Goal: Information Seeking & Learning: Learn about a topic

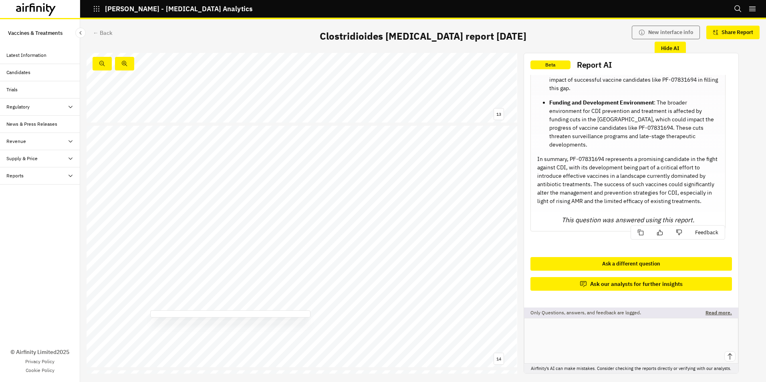
scroll to position [3143, 0]
drag, startPoint x: 273, startPoint y: 151, endPoint x: 244, endPoint y: 151, distance: 29.2
click at [87, 93] on span "PF - 07831694 (Pfizer)" at bounding box center [87, 93] width 0 height 0
copy span "PF - 07831694"
click at [435, 113] on div "14 Limitations: Publicly available information VE303 remains the most likely pr…" at bounding box center [302, 214] width 431 height 242
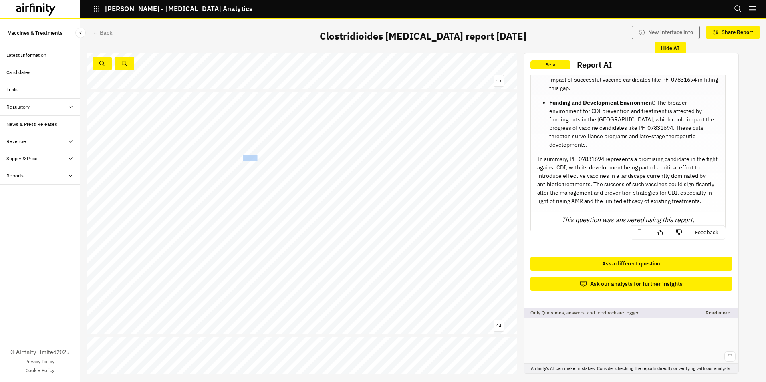
drag, startPoint x: 256, startPoint y: 157, endPoint x: 244, endPoint y: 158, distance: 12.4
click at [244, 158] on span "VLA84" at bounding box center [250, 158] width 14 height 5
copy span "VLA84"
click at [427, 110] on div "14 Limitations: Publicly available information VE303 remains the most likely pr…" at bounding box center [302, 214] width 431 height 242
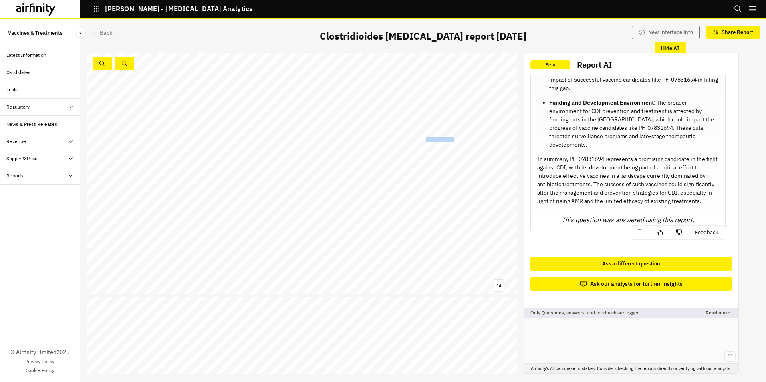
drag, startPoint x: 426, startPoint y: 138, endPoint x: 452, endPoint y: 137, distance: 26.0
click at [87, 52] on span "Ridinilazole (Summit Therapeutics)" at bounding box center [87, 52] width 0 height 0
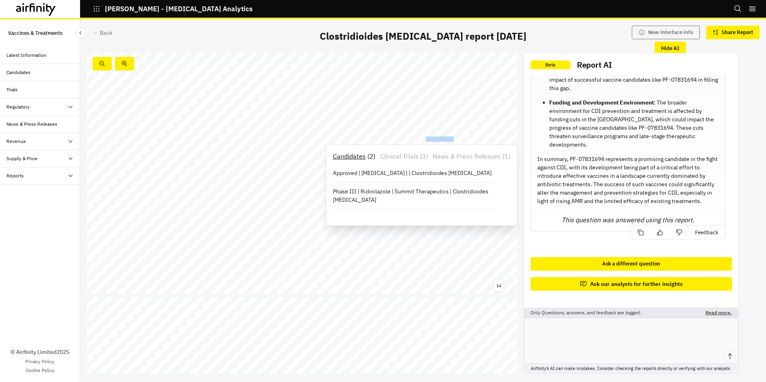
copy span "Ridinilazole"
click at [510, 268] on div "14 Limitations: Publicly available information VE303 remains the most likely pr…" at bounding box center [302, 173] width 431 height 242
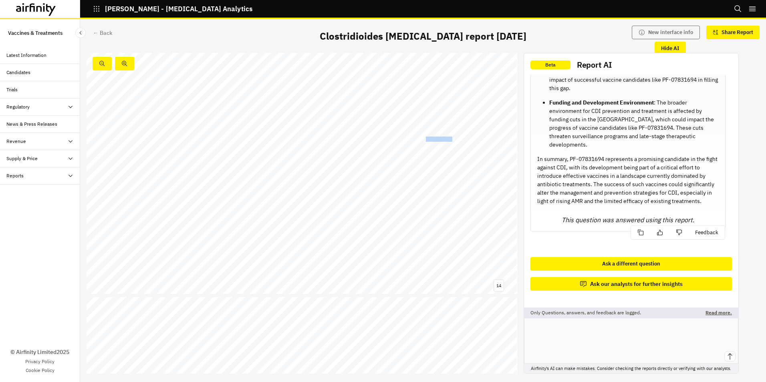
drag, startPoint x: 451, startPoint y: 139, endPoint x: 426, endPoint y: 140, distance: 25.7
click at [426, 140] on span "Ridinilazole" at bounding box center [439, 139] width 26 height 5
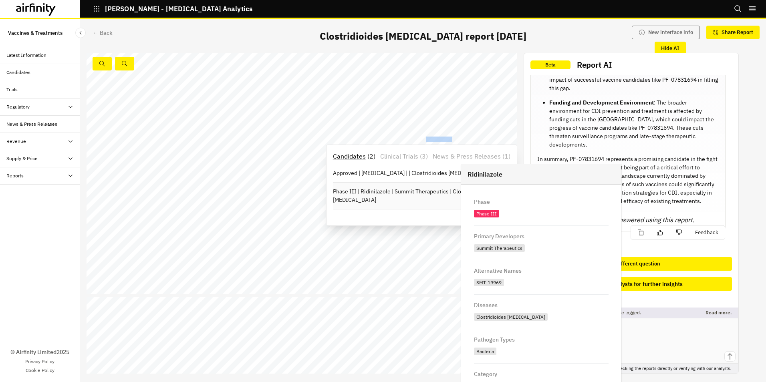
copy span "Ridinilazole"
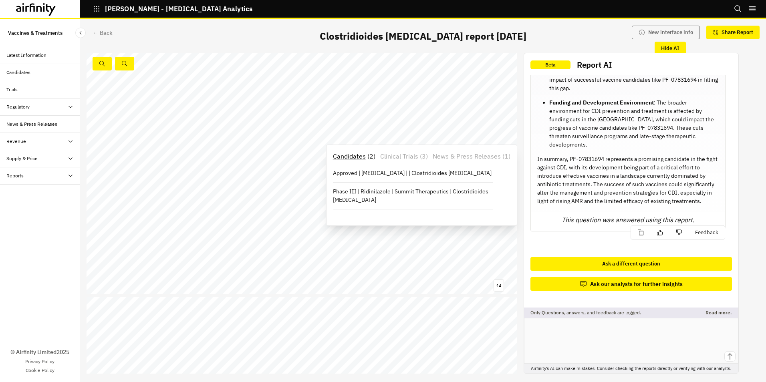
click at [418, 155] on p "Clinical Trials" at bounding box center [399, 156] width 38 height 10
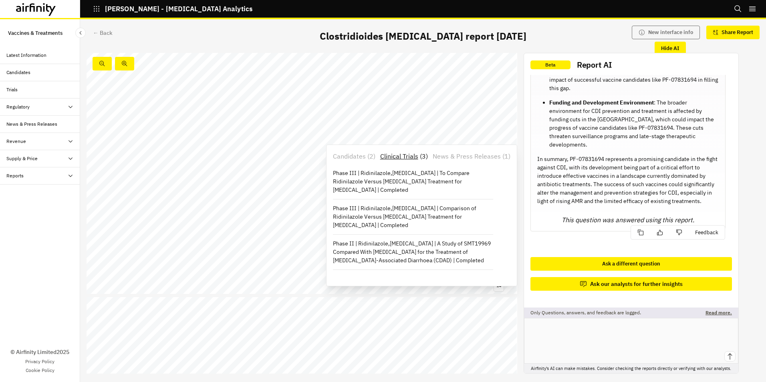
click at [365, 155] on p "Candidates" at bounding box center [349, 156] width 33 height 10
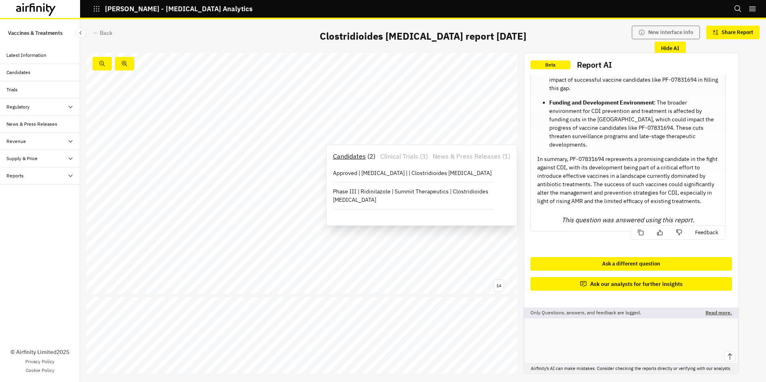
click at [415, 157] on p "Clinical Trials" at bounding box center [399, 156] width 38 height 10
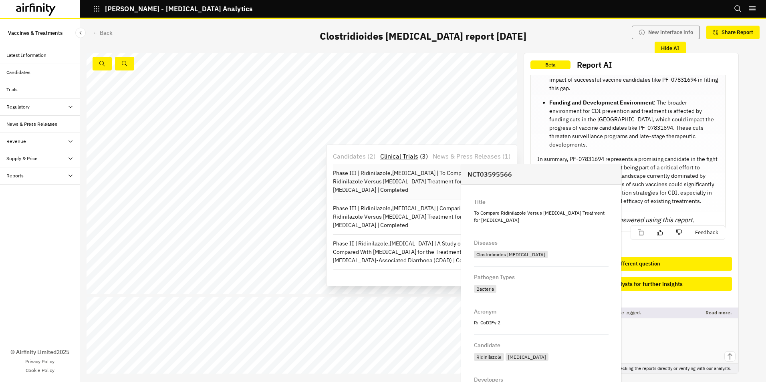
click at [411, 177] on p "Phase III | Ridinilazole,Vancomycin | To Compare Ridinilazole Versus Vancomycin…" at bounding box center [413, 181] width 160 height 25
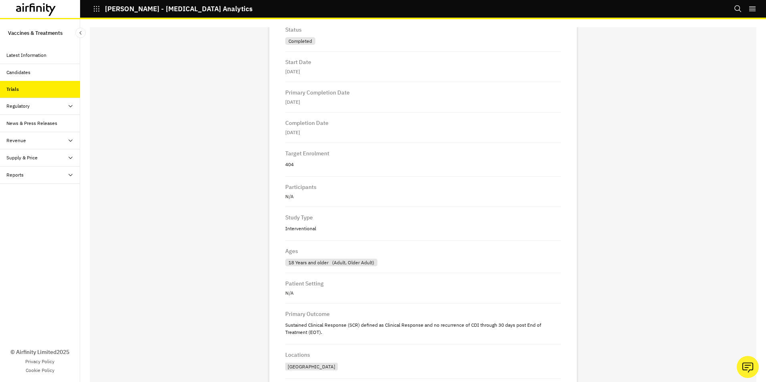
scroll to position [582, 0]
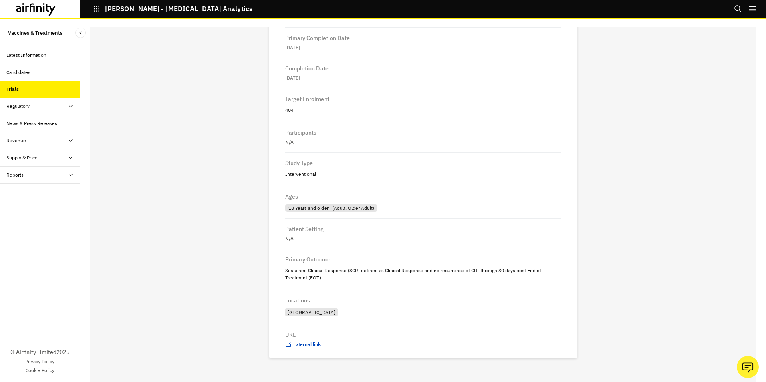
click at [299, 343] on span "External link" at bounding box center [307, 344] width 28 height 6
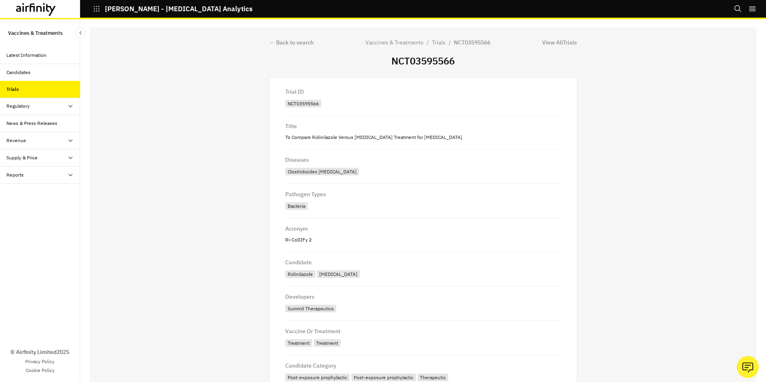
scroll to position [0, 0]
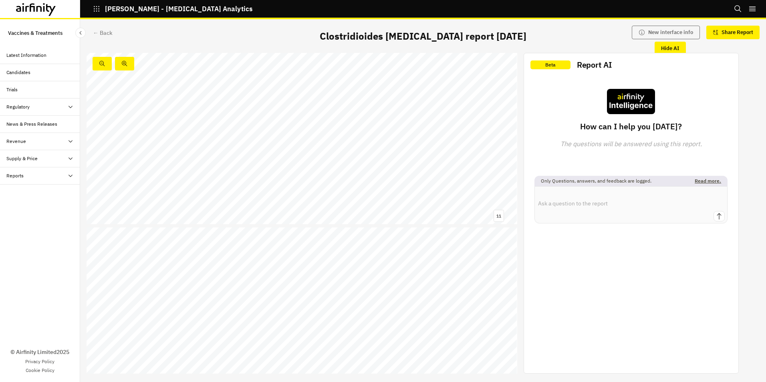
scroll to position [3146, 0]
click at [440, 177] on span "Ridinilazole" at bounding box center [439, 176] width 26 height 5
click at [461, 176] on span "(Summit Therapeutics)" at bounding box center [477, 176] width 48 height 5
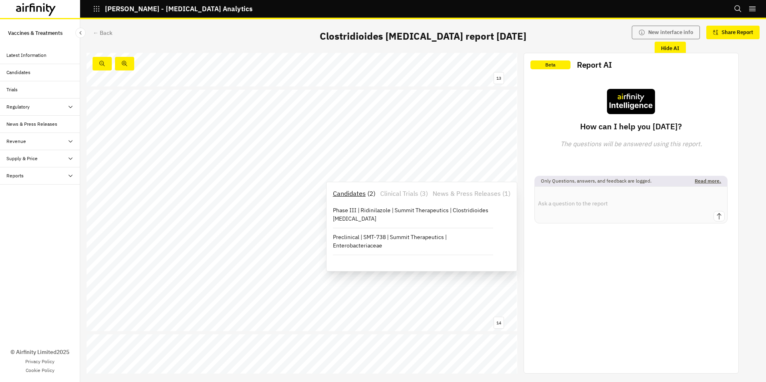
drag, startPoint x: 461, startPoint y: 176, endPoint x: 409, endPoint y: 195, distance: 55.4
click at [409, 195] on p "Clinical Trials" at bounding box center [399, 194] width 38 height 10
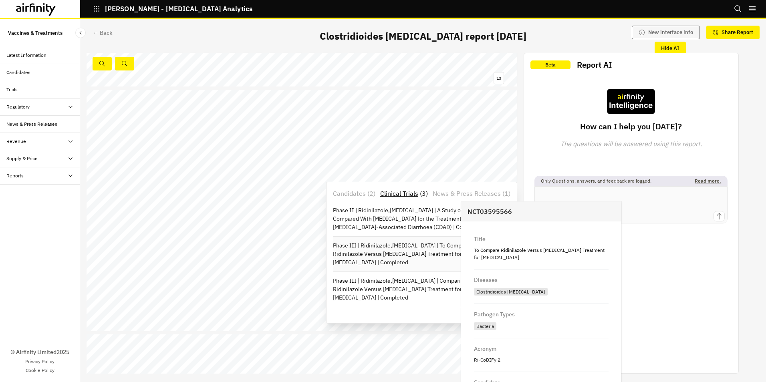
click at [402, 250] on p "Phase III | Ridinilazole,Vancomycin | To Compare Ridinilazole Versus Vancomycin…" at bounding box center [413, 254] width 160 height 25
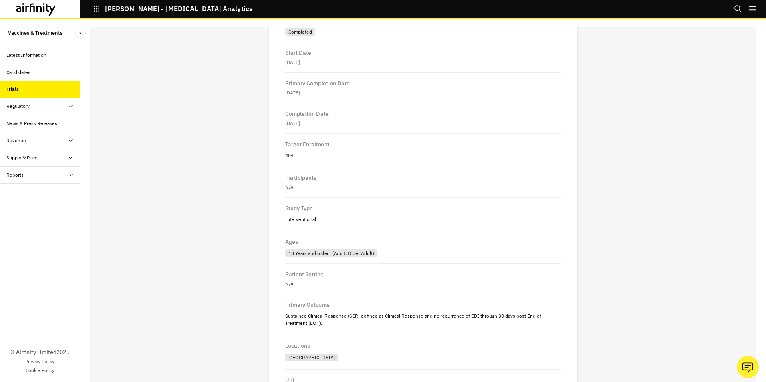
scroll to position [582, 0]
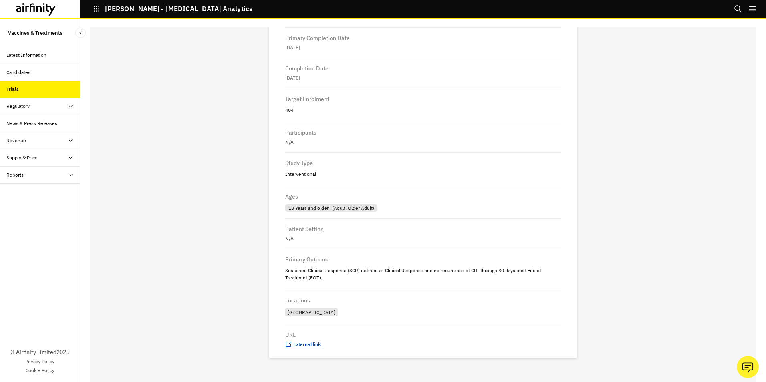
click at [301, 344] on span "External link" at bounding box center [307, 344] width 28 height 6
click at [79, 32] on icon "Close Sidebar" at bounding box center [81, 33] width 6 height 6
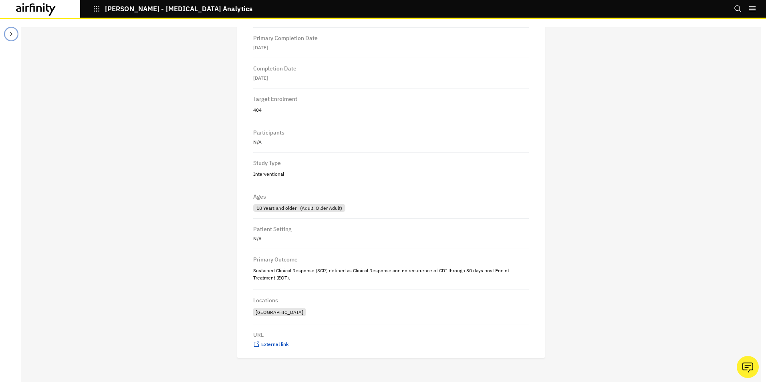
click at [14, 34] on icon "Close Sidebar" at bounding box center [11, 34] width 6 height 6
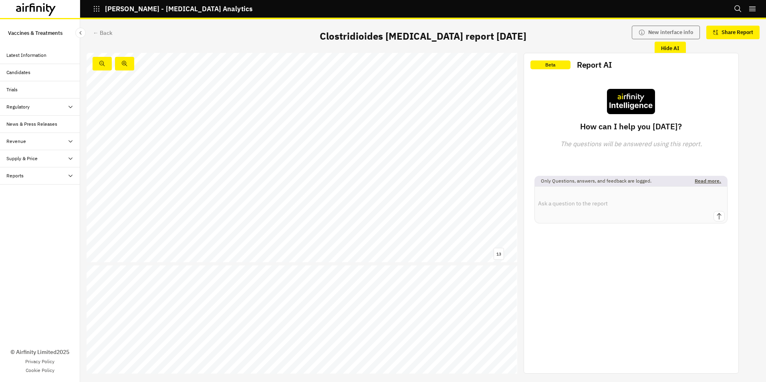
scroll to position [3146, 0]
click at [471, 177] on span "(Summit Therapeutics)" at bounding box center [477, 176] width 48 height 5
click at [453, 176] on span "(Summit Therapeutics)" at bounding box center [477, 176] width 48 height 5
drag, startPoint x: 453, startPoint y: 176, endPoint x: 441, endPoint y: 177, distance: 12.1
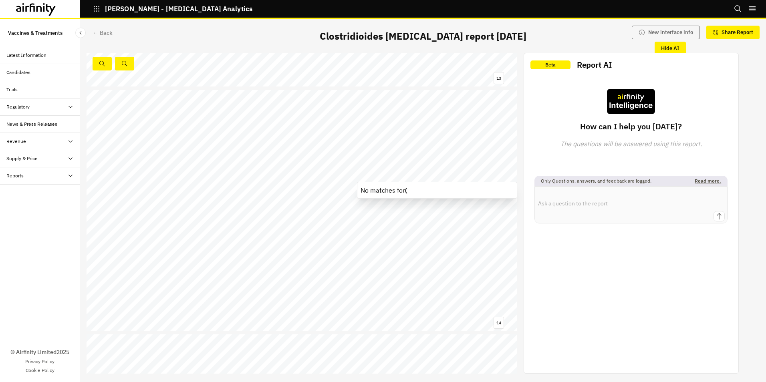
click at [441, 177] on span "Ridinilazole" at bounding box center [439, 176] width 26 height 5
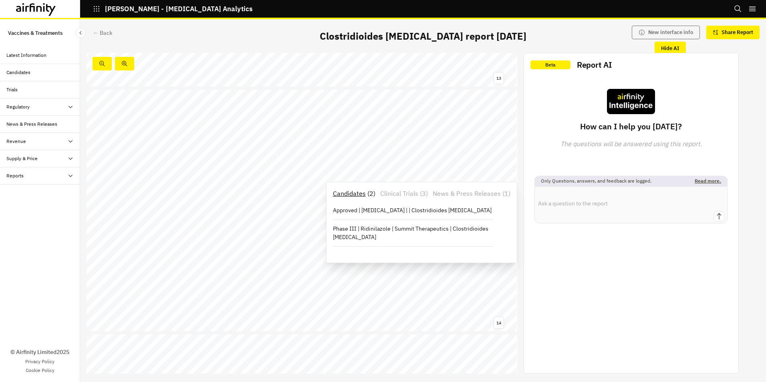
drag, startPoint x: 441, startPoint y: 177, endPoint x: 421, endPoint y: 195, distance: 27.8
click at [418, 195] on p "Clinical Trials" at bounding box center [399, 194] width 38 height 10
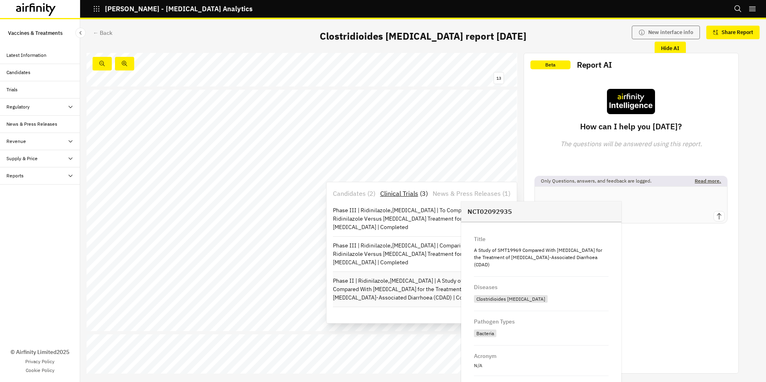
click at [411, 289] on p "Phase II | Ridinilazole,Vancomycin | A Study of SMT19969 Compared With Vancomyc…" at bounding box center [413, 289] width 160 height 25
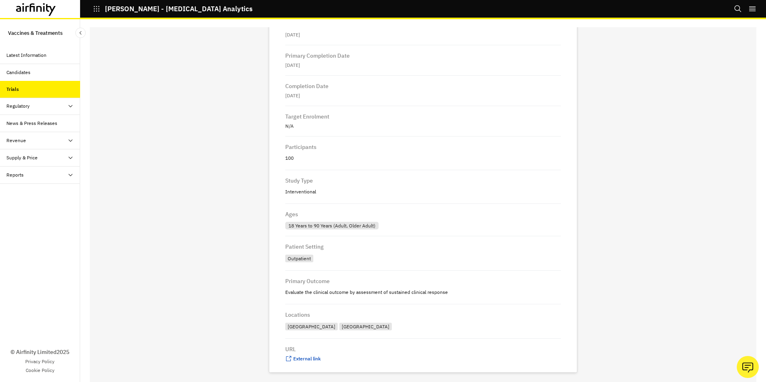
scroll to position [575, 0]
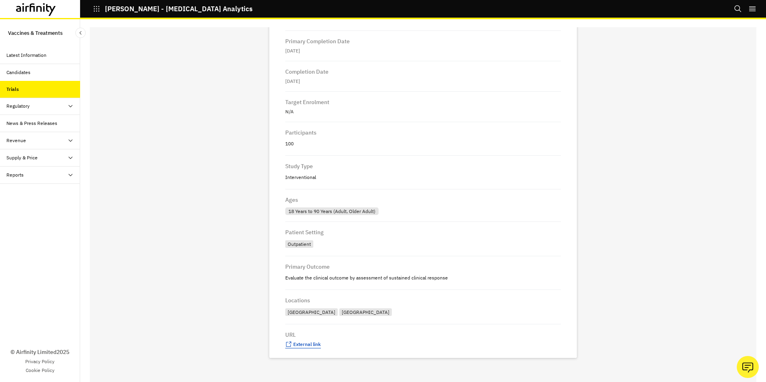
click at [304, 344] on span "External link" at bounding box center [307, 344] width 28 height 6
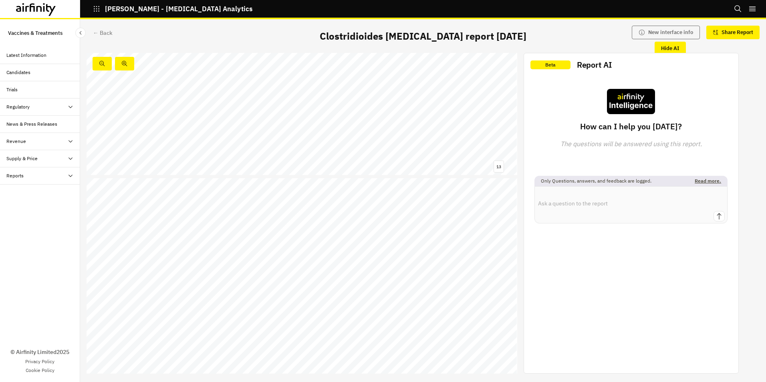
scroll to position [3146, 0]
drag, startPoint x: 173, startPoint y: 178, endPoint x: 151, endPoint y: 178, distance: 21.6
click at [151, 178] on span "SIDIPREV" at bounding box center [162, 179] width 22 height 5
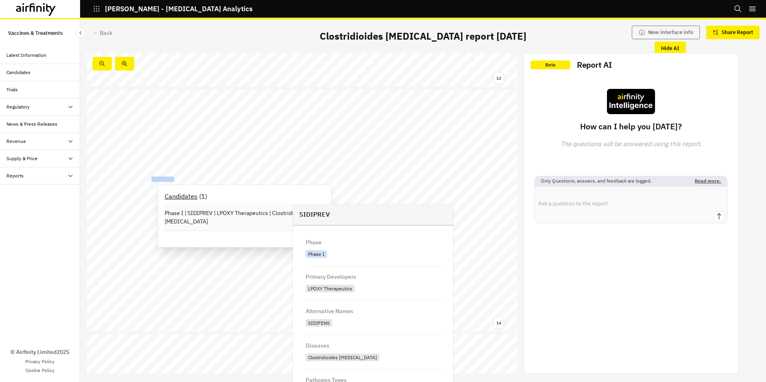
copy span "SIDIPREV"
click at [228, 212] on p "Phase I | SIDIPREV | LPOXY Therapeutics | Clostridioides difficile" at bounding box center [245, 217] width 160 height 17
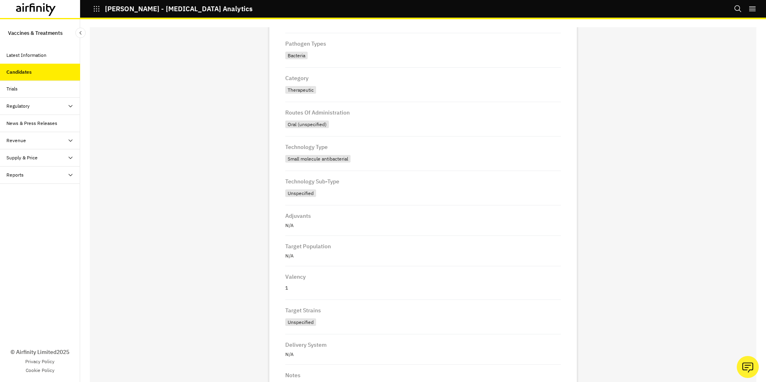
scroll to position [311, 0]
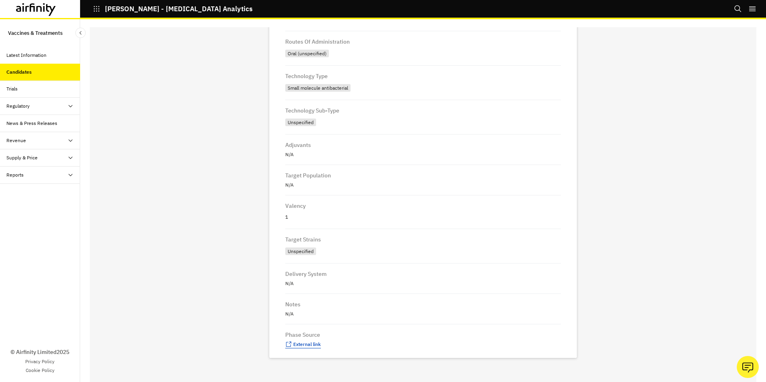
click at [304, 343] on span "External link" at bounding box center [307, 344] width 28 height 6
click at [70, 105] on icon at bounding box center [70, 106] width 6 height 6
click at [15, 121] on div "Table" at bounding box center [19, 123] width 12 height 7
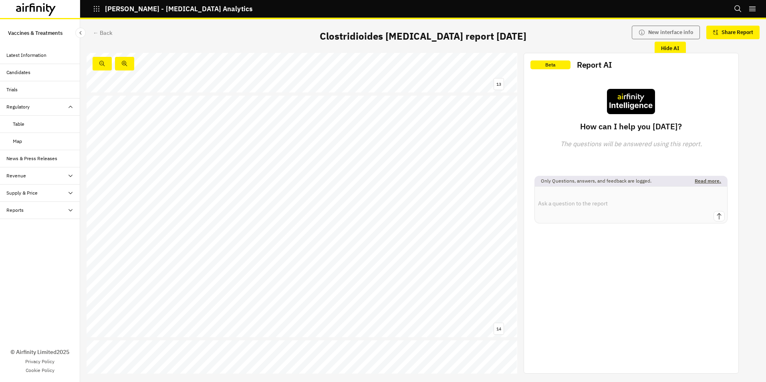
scroll to position [3143, 0]
drag, startPoint x: 151, startPoint y: 175, endPoint x: 179, endPoint y: 177, distance: 28.1
click at [87, 93] on span "MBX - SD - 202 (Mybiotics)" at bounding box center [87, 93] width 0 height 0
copy span "MBX - SD - 202"
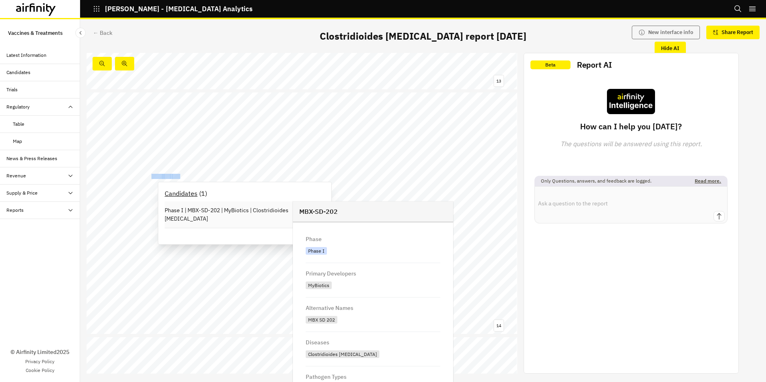
click at [260, 210] on p "Phase I | MBX-SD-202 | MyBiotics | Clostridioides difficile" at bounding box center [245, 214] width 160 height 17
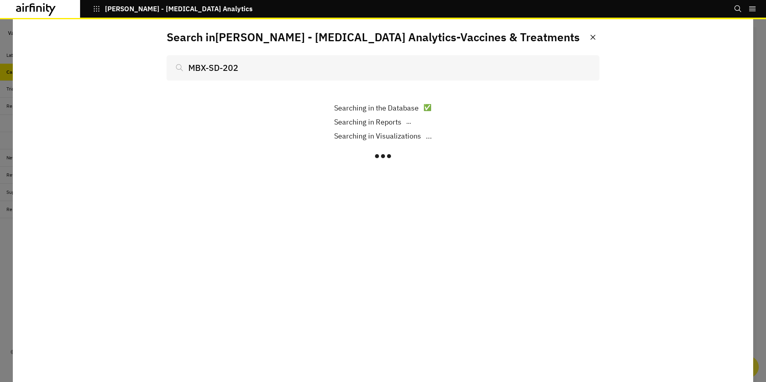
type input "MBX-SD-202"
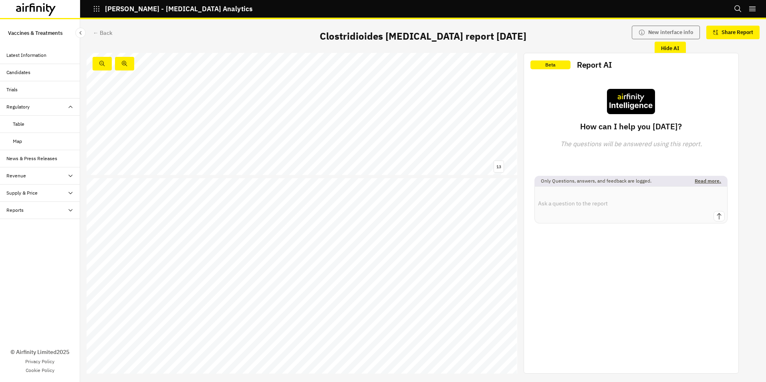
scroll to position [3146, 0]
drag, startPoint x: 468, startPoint y: 203, endPoint x: 444, endPoint y: 202, distance: 24.0
click at [444, 202] on span "(Vedanta Biosciences)" at bounding box center [465, 203] width 48 height 5
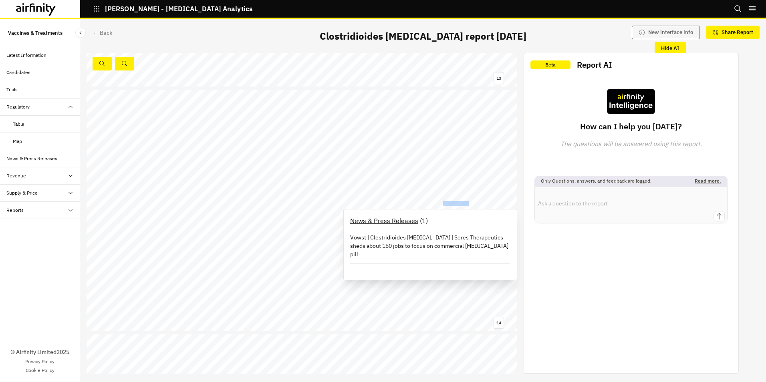
copy span "Vedanta Bio"
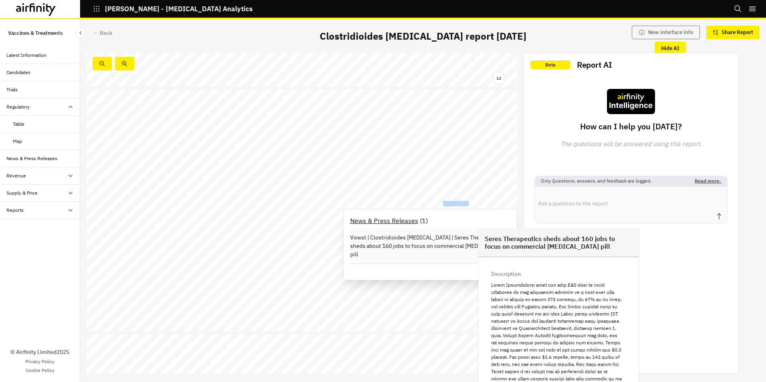
click at [378, 239] on p "Vowst | Clostridioides difficile | Seres Therapeutics sheds about 160 jobs to f…" at bounding box center [430, 246] width 160 height 25
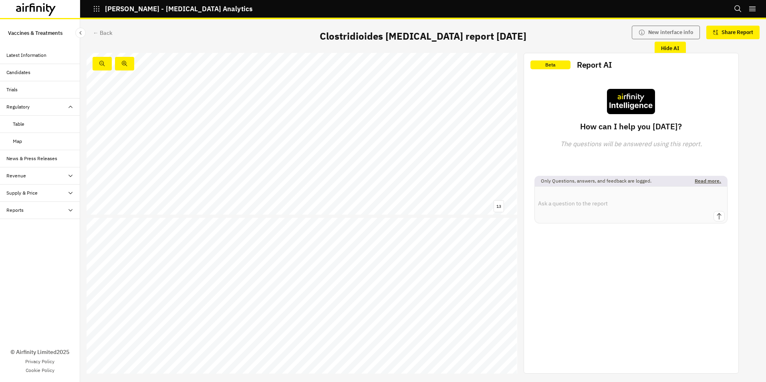
scroll to position [3146, 0]
click at [439, 203] on span "VE303" at bounding box center [433, 203] width 14 height 5
click at [437, 203] on span "VE303" at bounding box center [433, 203] width 14 height 5
click at [441, 203] on span "(Vedanta Biosciences)" at bounding box center [465, 203] width 48 height 5
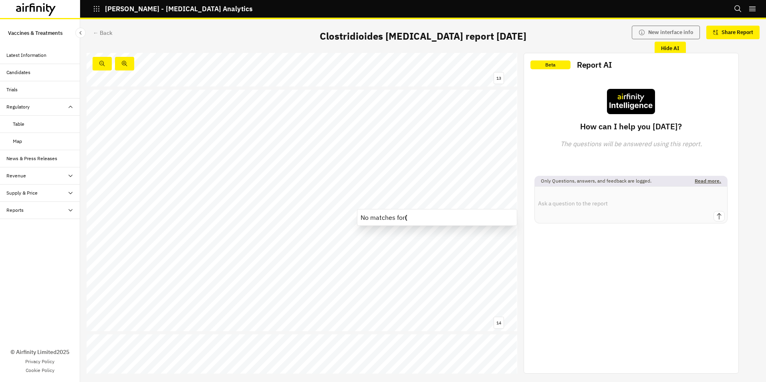
drag, startPoint x: 441, startPoint y: 203, endPoint x: 433, endPoint y: 205, distance: 8.5
click at [433, 205] on span "VE303" at bounding box center [433, 203] width 14 height 5
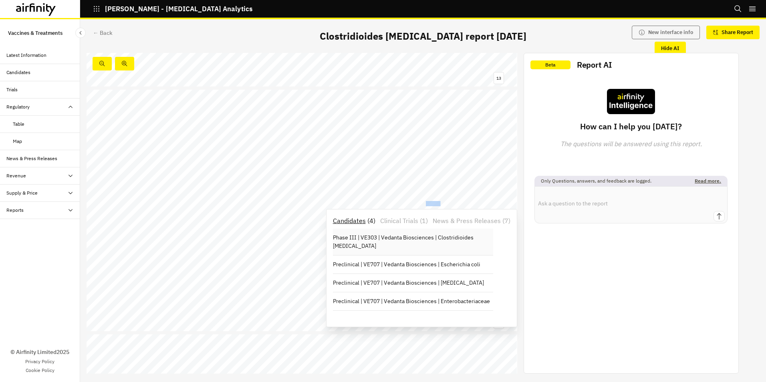
drag, startPoint x: 433, startPoint y: 205, endPoint x: 410, endPoint y: 238, distance: 40.6
click at [410, 238] on p "Phase III | VE303 | Vedanta Biosciences | Clostridioides [MEDICAL_DATA]" at bounding box center [413, 242] width 160 height 17
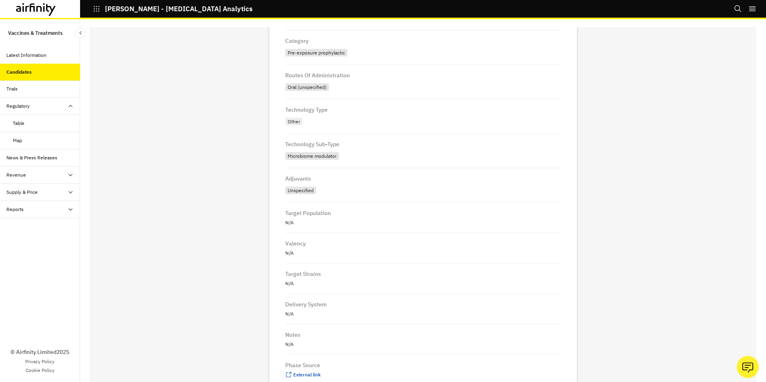
scroll to position [304, 0]
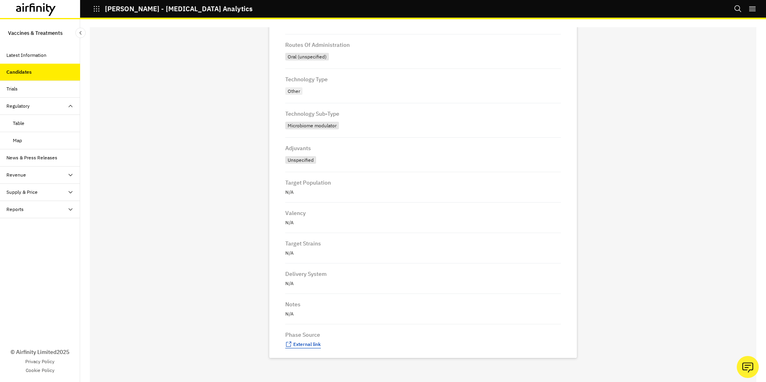
click at [293, 344] on span "External link" at bounding box center [307, 344] width 28 height 6
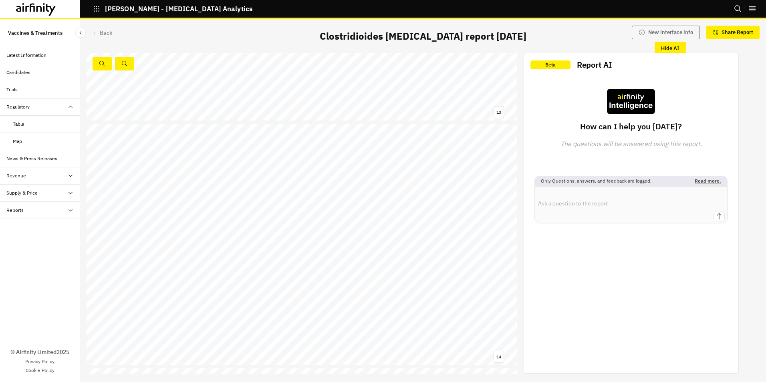
scroll to position [3143, 0]
click at [433, 207] on span "VE303" at bounding box center [433, 206] width 14 height 5
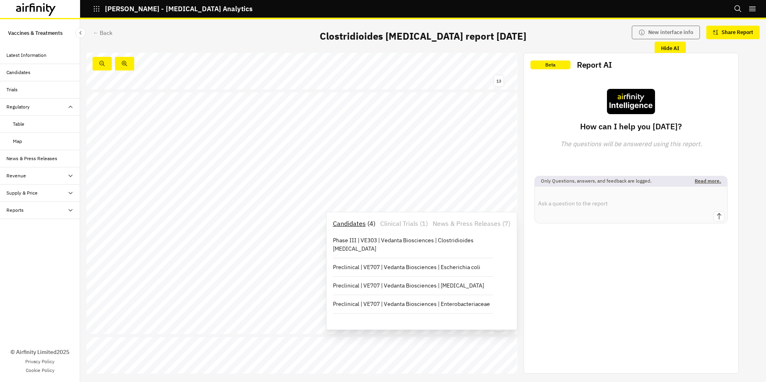
drag, startPoint x: 433, startPoint y: 207, endPoint x: 418, endPoint y: 225, distance: 23.9
click at [418, 225] on p "Clinical Trials" at bounding box center [399, 224] width 38 height 10
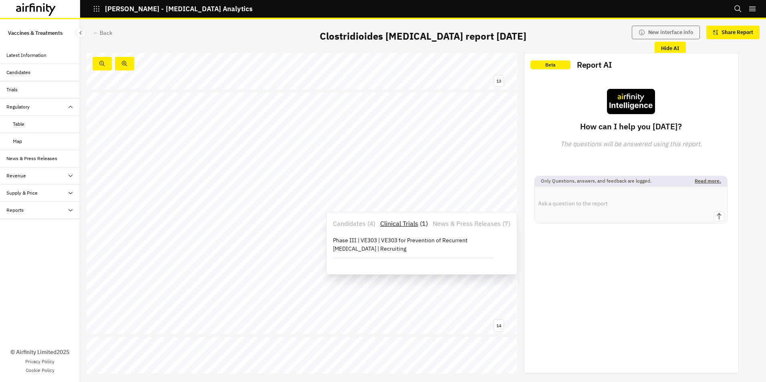
click at [461, 223] on p "News & Press Releases" at bounding box center [467, 224] width 68 height 10
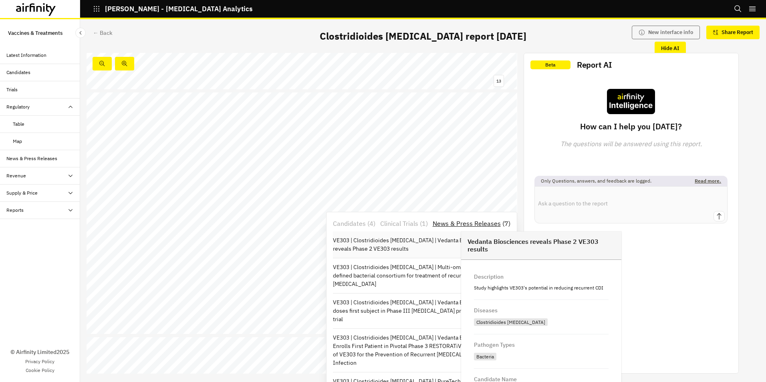
click at [435, 241] on p "VE303 | Clostridioides [MEDICAL_DATA] | Vedanta Biosciences reveals Phase 2 VE3…" at bounding box center [413, 244] width 160 height 17
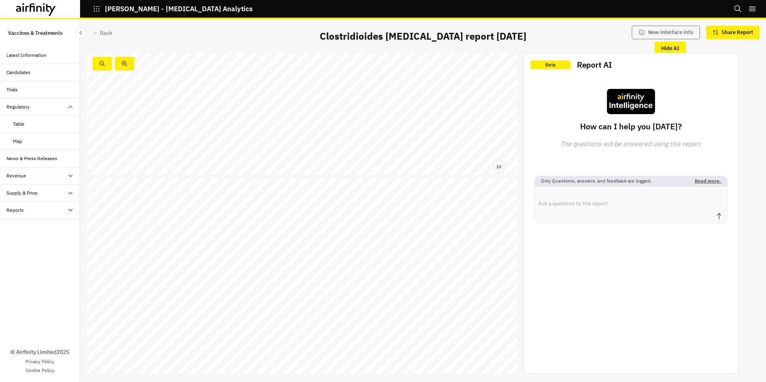
scroll to position [3146, 0]
drag, startPoint x: 267, startPoint y: 199, endPoint x: 299, endPoint y: 200, distance: 32.1
click at [299, 200] on span "(Sebela Pharma)" at bounding box center [282, 201] width 35 height 5
copy span "Sebela Pharma"
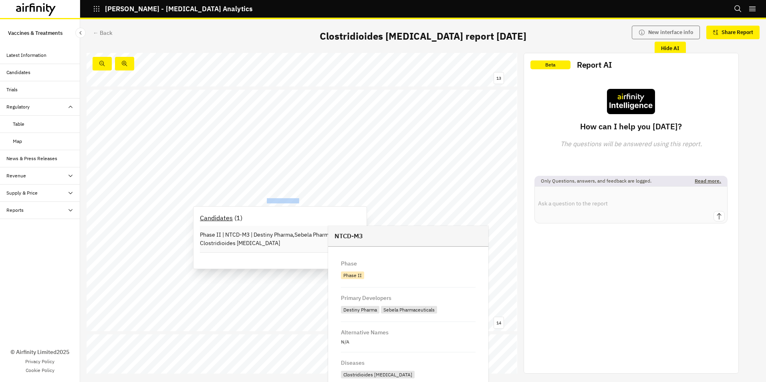
click at [222, 234] on p "Phase II | NTCD-M3 | Destiny Pharma,Sebela Pharmaceuticals | Clostridioides dif…" at bounding box center [280, 239] width 160 height 17
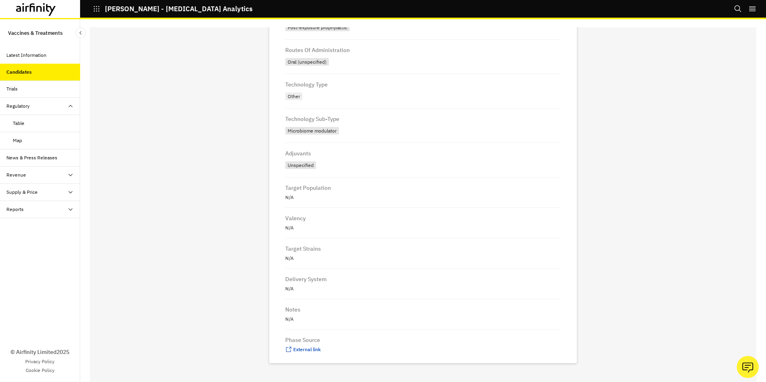
scroll to position [304, 0]
click at [302, 345] on span "External link" at bounding box center [307, 344] width 28 height 6
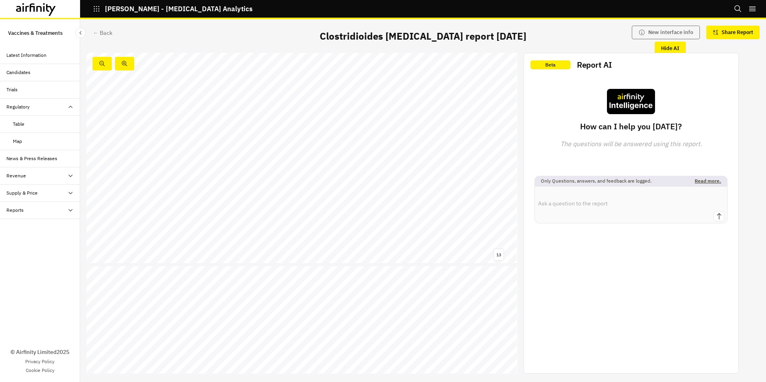
scroll to position [3146, 0]
click at [165, 247] on span "AZD5148" at bounding box center [161, 248] width 21 height 5
click at [166, 246] on span "AZD5148" at bounding box center [161, 248] width 21 height 5
click at [167, 248] on span "AZD5148" at bounding box center [161, 248] width 21 height 5
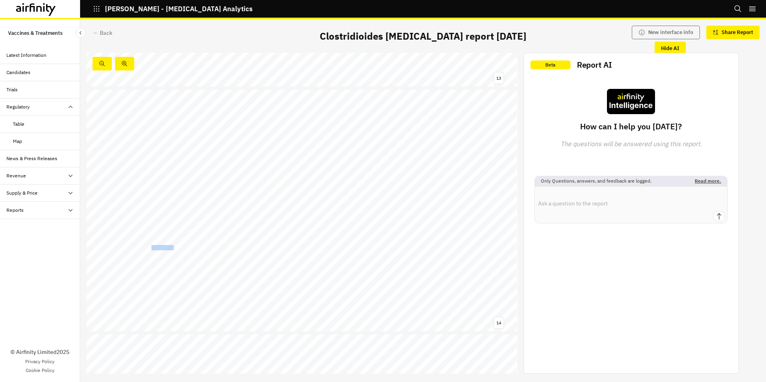
click at [167, 248] on span "AZD5148" at bounding box center [161, 248] width 21 height 5
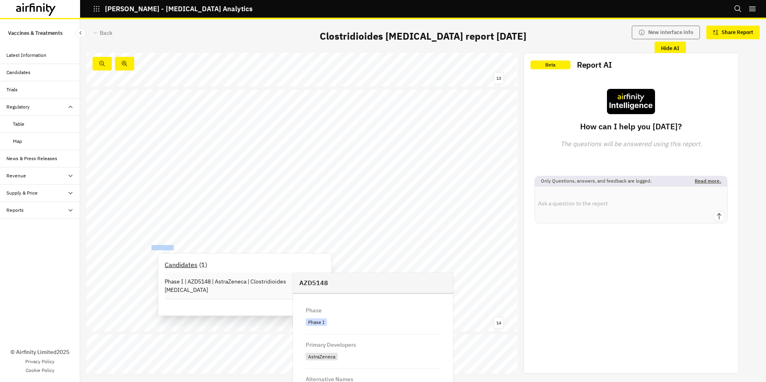
click at [197, 277] on div "Phase I | AZD5148 | AstraZeneca | Clostridioides difficile" at bounding box center [245, 286] width 160 height 26
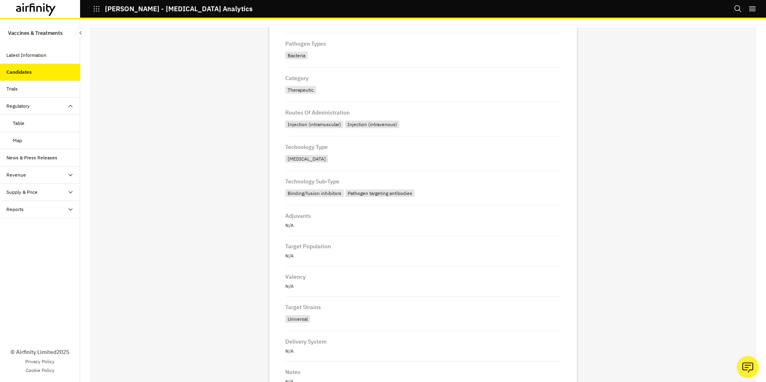
scroll to position [308, 0]
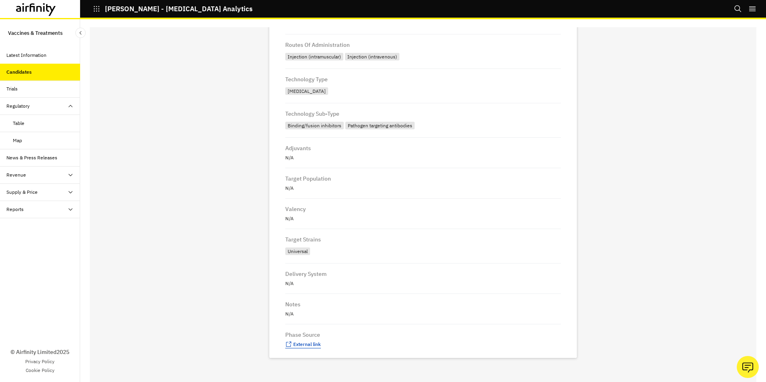
click at [302, 345] on span "External link" at bounding box center [307, 344] width 28 height 6
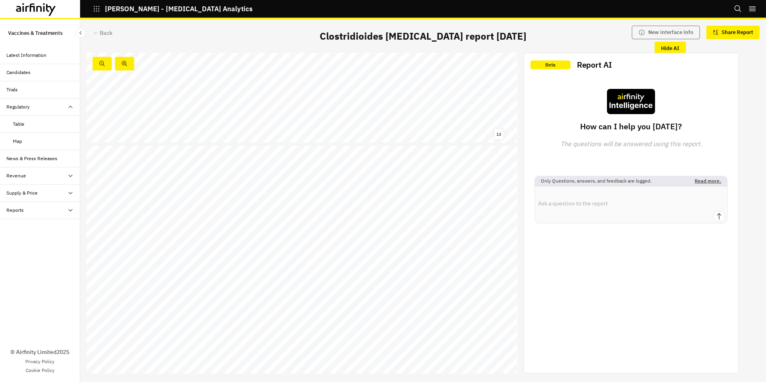
scroll to position [3146, 0]
drag, startPoint x: 441, startPoint y: 152, endPoint x: 435, endPoint y: 151, distance: 6.5
click at [435, 151] on span "06425090" at bounding box center [444, 152] width 23 height 5
click at [443, 153] on span "06425090" at bounding box center [444, 152] width 23 height 5
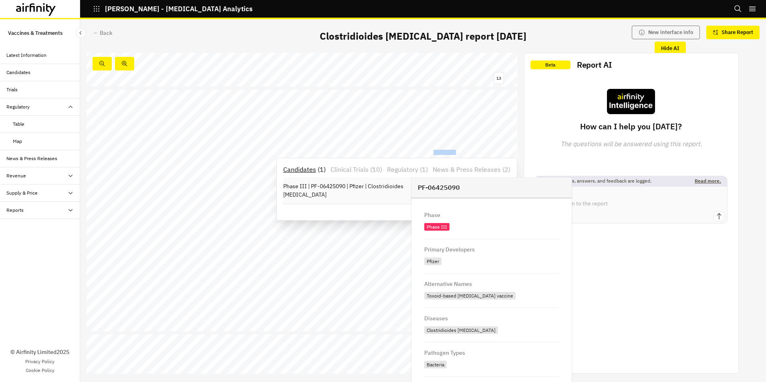
click at [369, 188] on p "Phase III | PF-06425090 | Pfizer | Clostridioides difficile" at bounding box center [363, 190] width 160 height 17
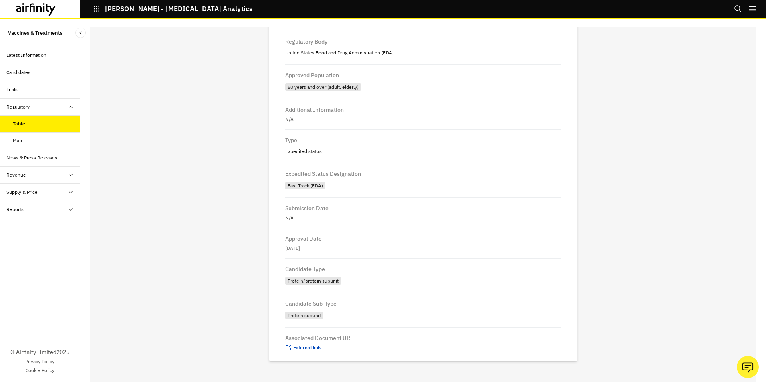
scroll to position [244, 0]
click at [306, 344] on span "External link" at bounding box center [307, 344] width 28 height 6
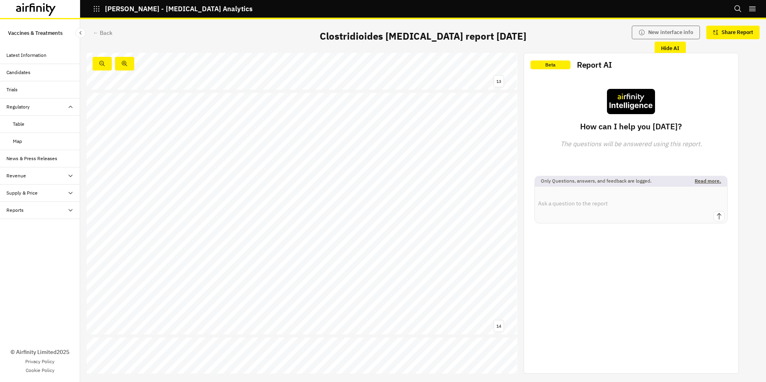
scroll to position [3146, 0]
click at [437, 151] on span "06425090" at bounding box center [444, 152] width 23 height 5
click at [461, 169] on p "News & Press Releases" at bounding box center [467, 170] width 68 height 10
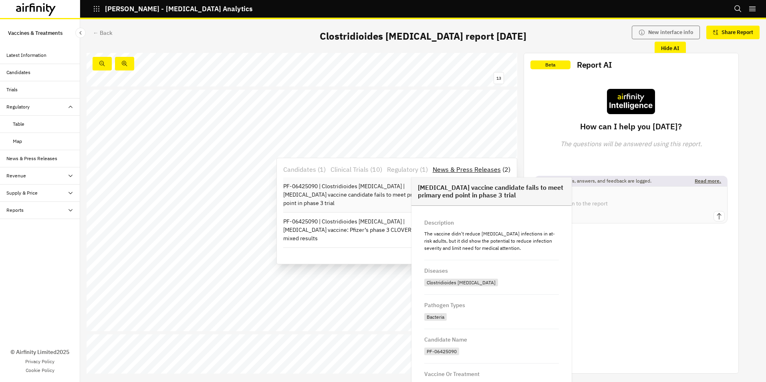
click at [377, 193] on p "PF-06425090 | Clostridioides difficile | C difficile vaccine candidate fails to…" at bounding box center [363, 194] width 160 height 25
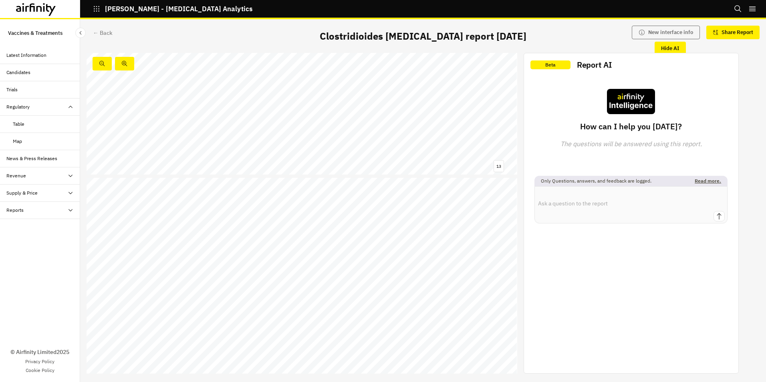
scroll to position [3146, 0]
click at [445, 152] on span "06425090" at bounding box center [444, 152] width 23 height 5
click at [367, 167] on p "Clinical Trials" at bounding box center [349, 170] width 38 height 10
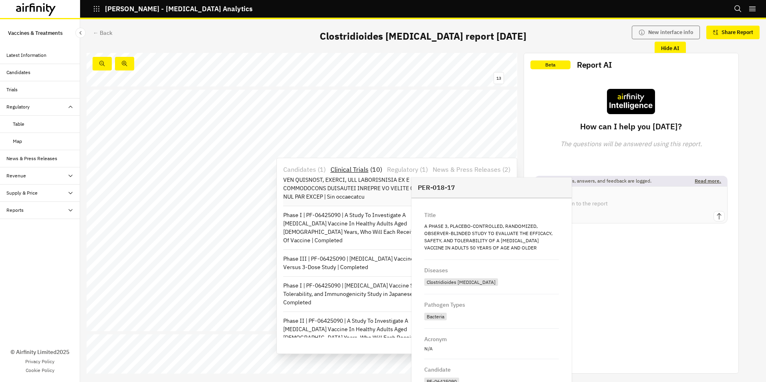
scroll to position [160, 0]
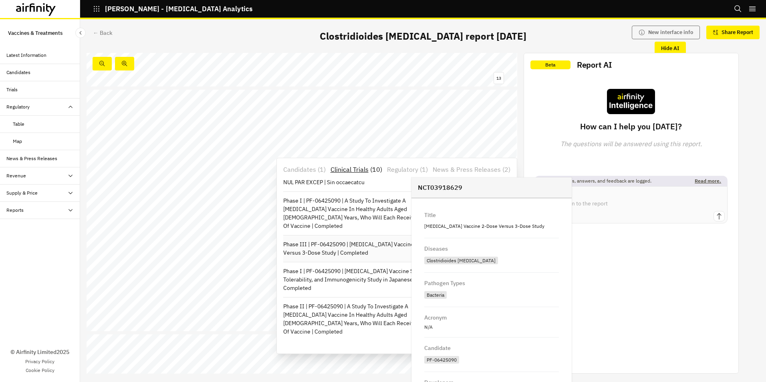
click at [357, 245] on p "Phase III | PF-06425090 | [MEDICAL_DATA] Vaccine 2-Dose Versus 3-Dose Study | C…" at bounding box center [363, 248] width 160 height 17
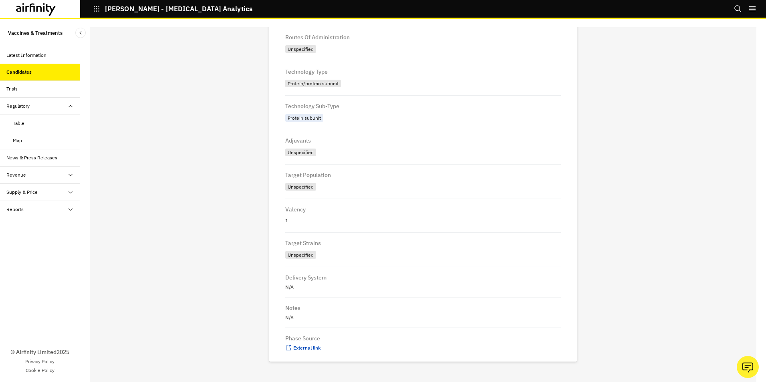
scroll to position [319, 0]
click at [296, 345] on span "External link" at bounding box center [307, 344] width 28 height 6
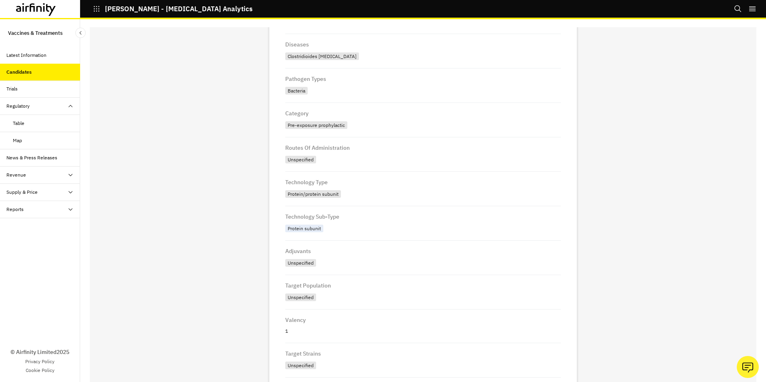
scroll to position [0, 0]
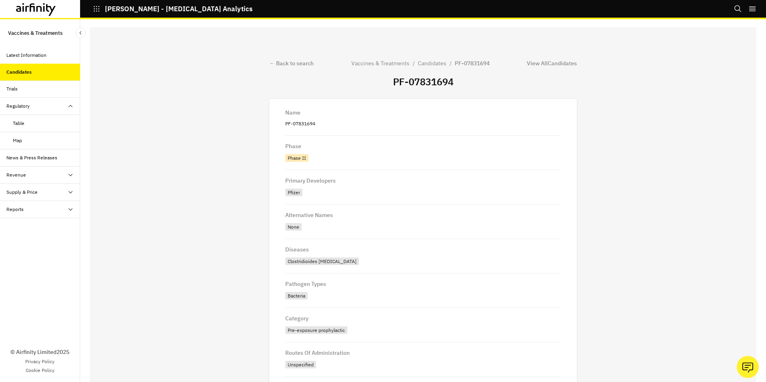
click at [418, 80] on h2 "PF-07831694" at bounding box center [423, 81] width 308 height 15
click at [545, 62] on div "View All Candidates" at bounding box center [552, 63] width 50 height 8
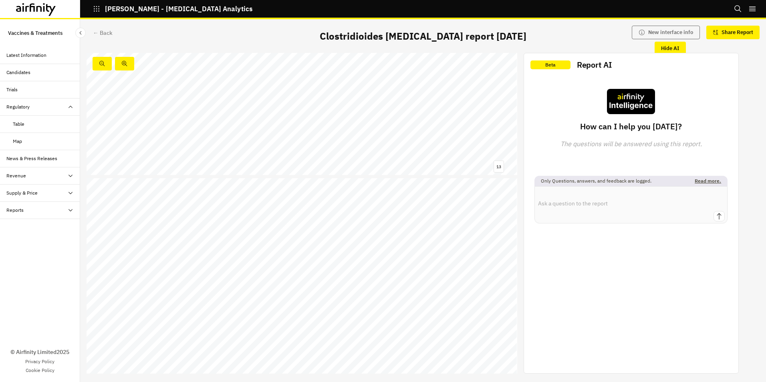
scroll to position [3146, 0]
click at [250, 155] on span "VLA84" at bounding box center [250, 155] width 14 height 5
click at [254, 155] on span "VLA84" at bounding box center [250, 155] width 14 height 5
click at [246, 171] on p "Clinical Trials" at bounding box center [242, 172] width 38 height 10
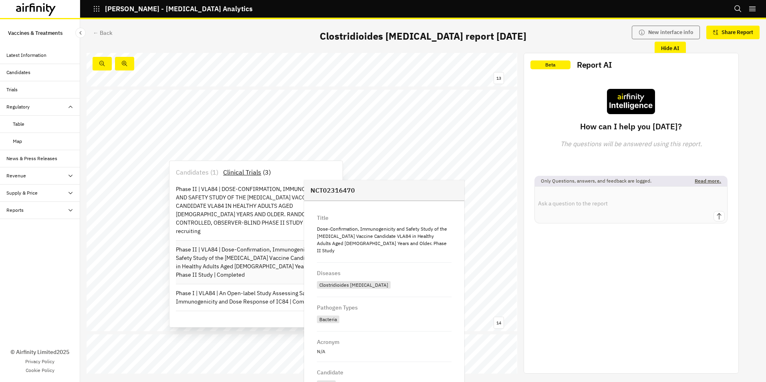
click at [248, 252] on p "Phase II | VLA84 | Dose-Confirmation, Immunogenicity and Safety Study of the Cl…" at bounding box center [256, 263] width 160 height 34
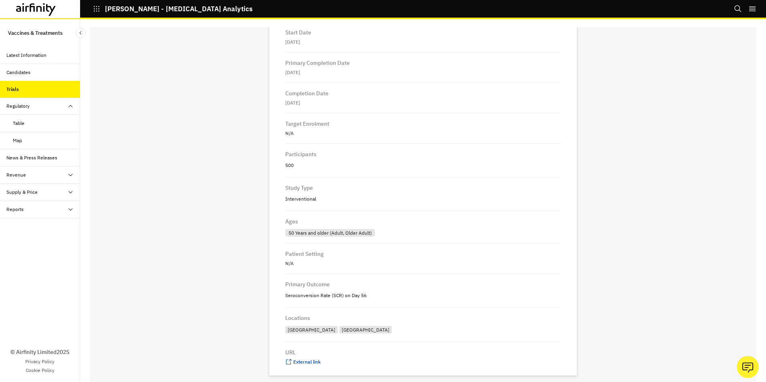
scroll to position [578, 0]
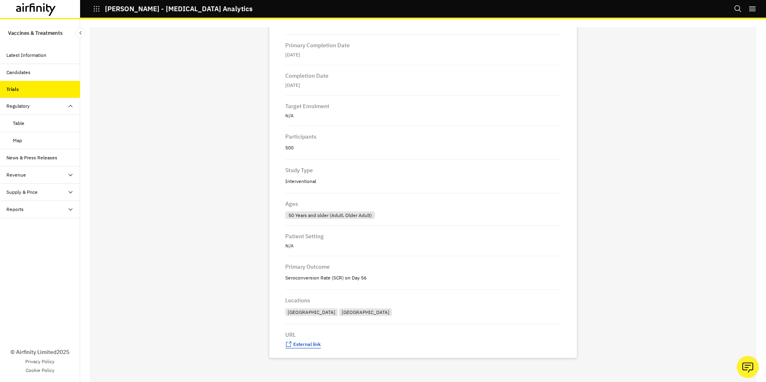
click at [299, 345] on span "External link" at bounding box center [307, 344] width 28 height 6
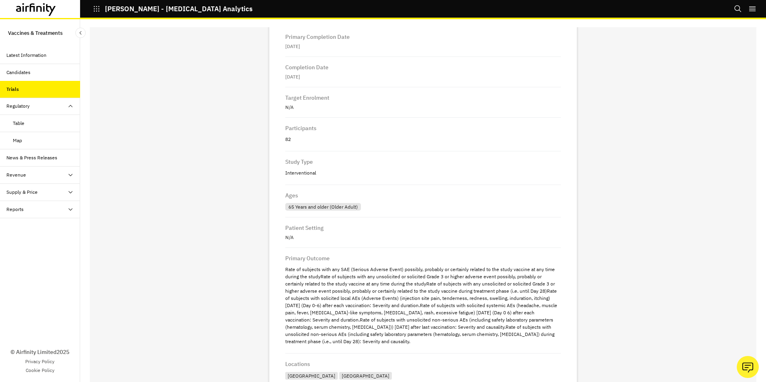
scroll to position [643, 0]
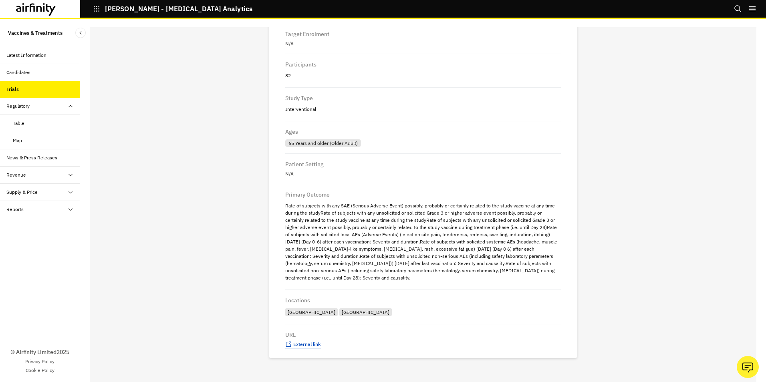
click at [302, 345] on span "External link" at bounding box center [307, 344] width 28 height 6
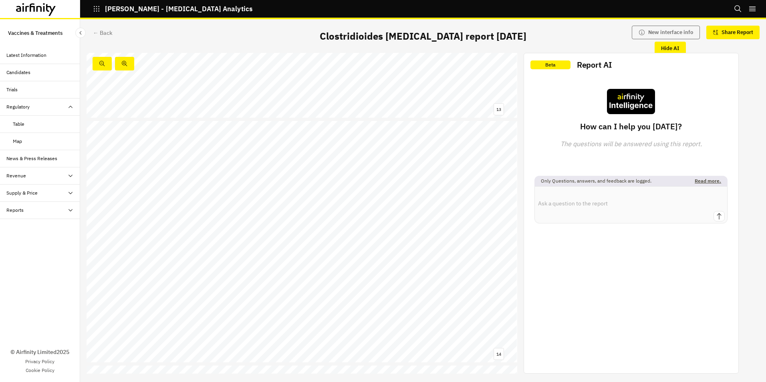
scroll to position [3146, 0]
click at [167, 157] on span "GSK2904545A" at bounding box center [167, 158] width 32 height 5
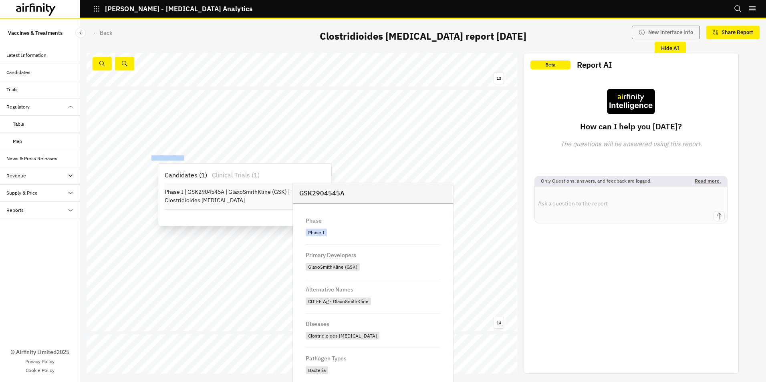
click at [228, 193] on p "Phase I | GSK2904545A | GlaxoSmithKline (GSK) | Clostridioides difficile" at bounding box center [245, 196] width 160 height 17
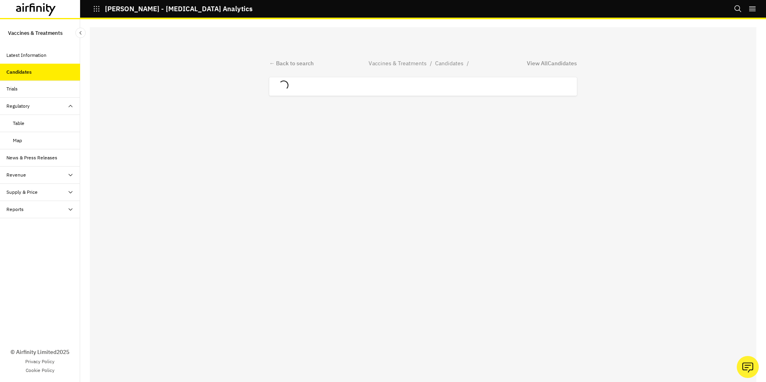
click at [228, 193] on div "← Back to search Vaccines & Treatments / Candidates / View All Candidates Loadi…" at bounding box center [423, 208] width 667 height 363
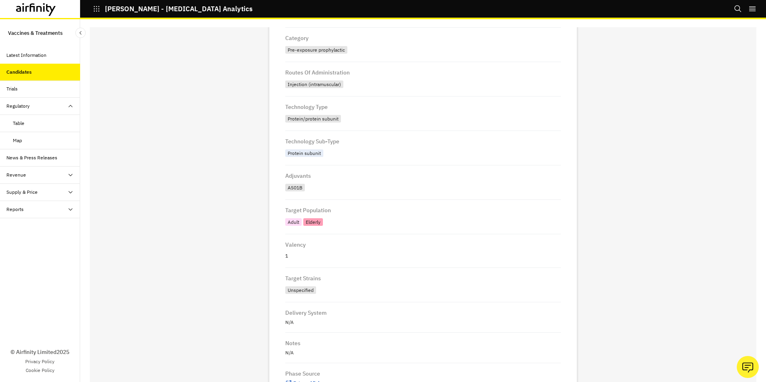
scroll to position [319, 0]
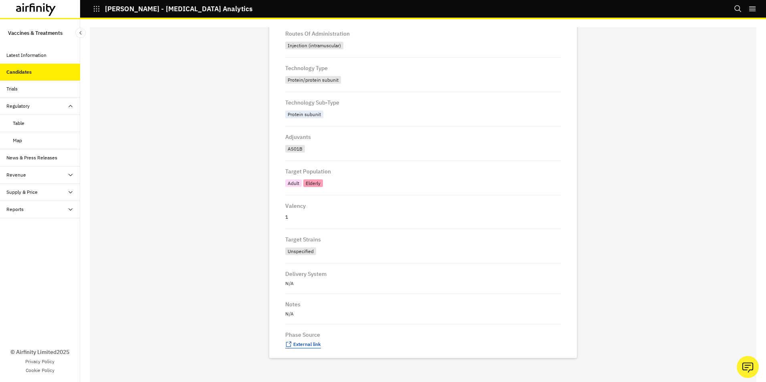
click at [299, 345] on span "External link" at bounding box center [307, 344] width 28 height 6
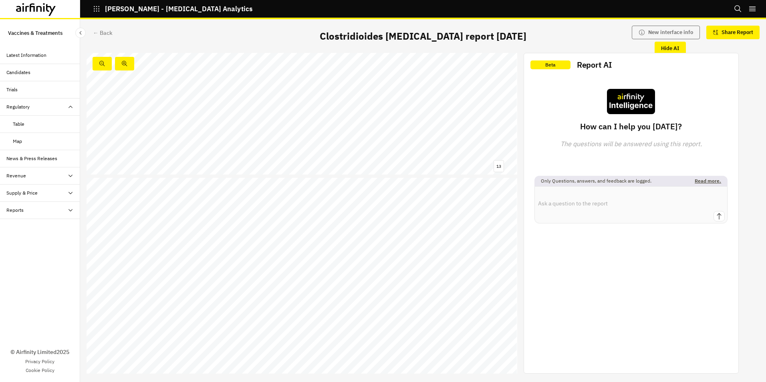
scroll to position [3146, 0]
click at [253, 155] on span "VLA84" at bounding box center [250, 155] width 14 height 5
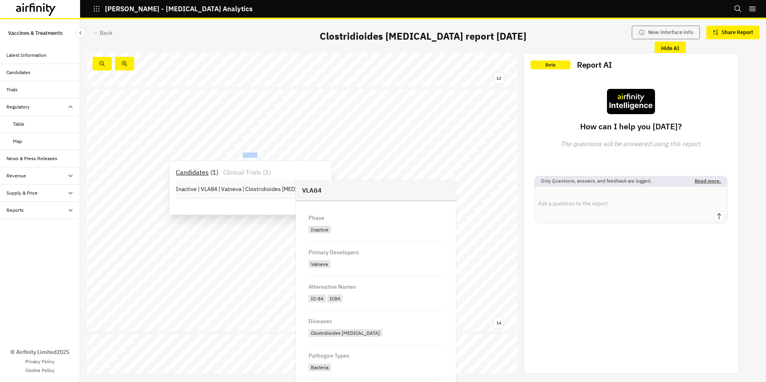
click at [199, 188] on p "Inactive | VLA84 | Valneva | Clostridioides difficile" at bounding box center [250, 189] width 149 height 8
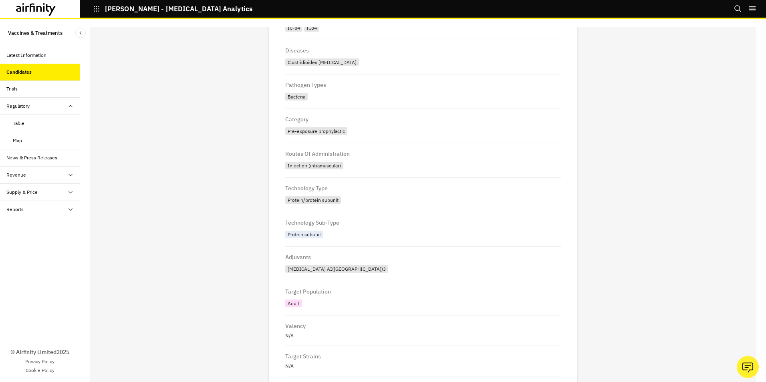
scroll to position [240, 0]
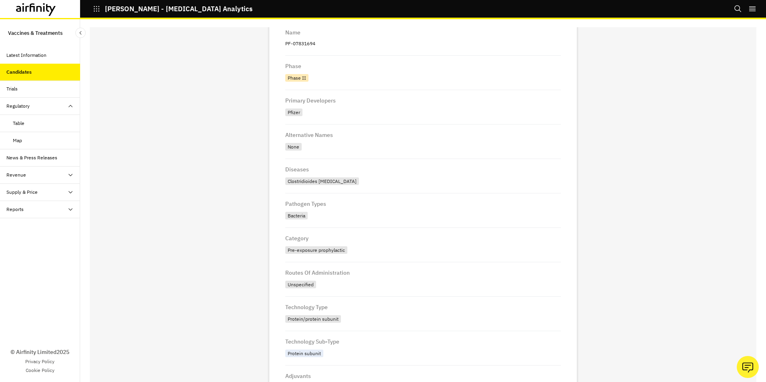
scroll to position [120, 0]
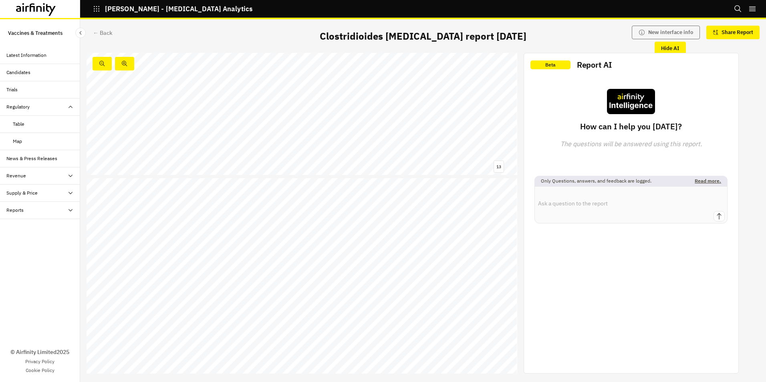
scroll to position [3146, 0]
click at [441, 151] on span "06425090" at bounding box center [444, 152] width 23 height 5
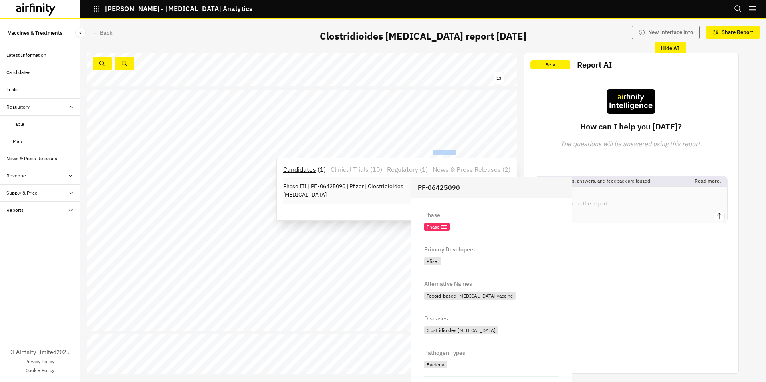
click at [385, 187] on p "Phase III | PF-06425090 | Pfizer | Clostridioides [MEDICAL_DATA]" at bounding box center [363, 190] width 160 height 17
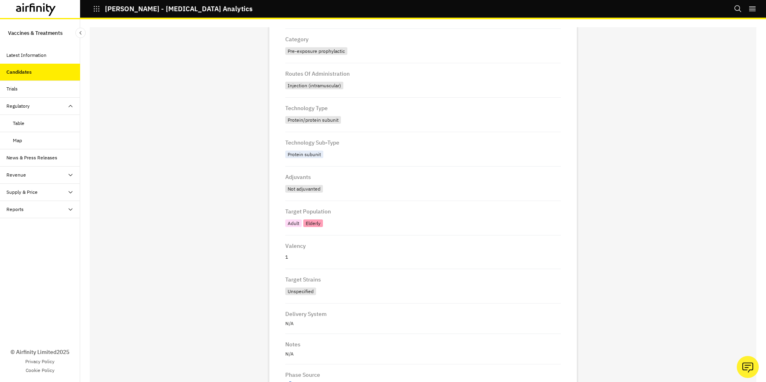
scroll to position [239, 0]
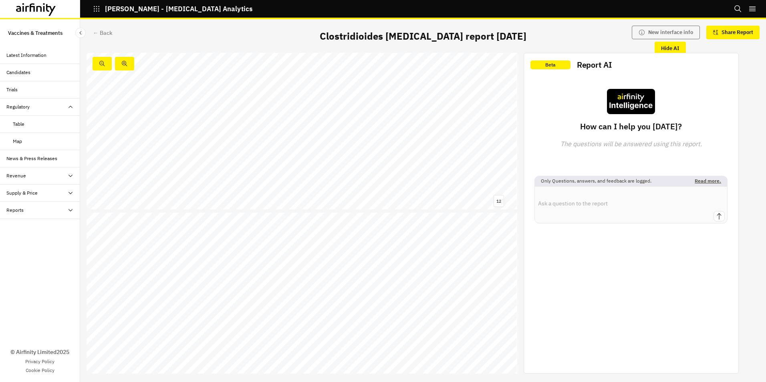
scroll to position [3146, 0]
click at [248, 154] on span "VLA84" at bounding box center [250, 155] width 14 height 5
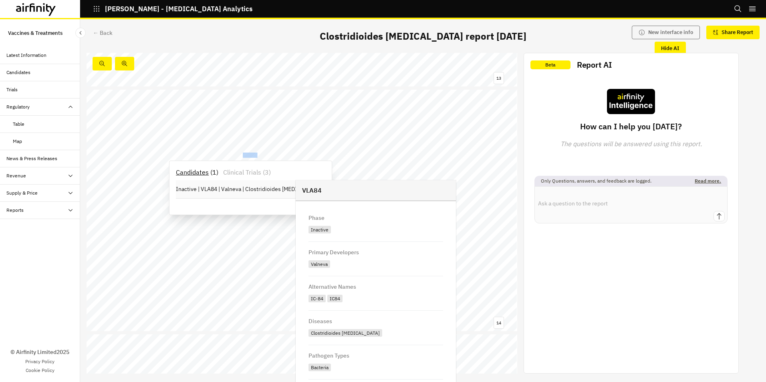
click at [237, 186] on p "Inactive | VLA84 | Valneva | Clostridioides [MEDICAL_DATA]" at bounding box center [250, 189] width 149 height 8
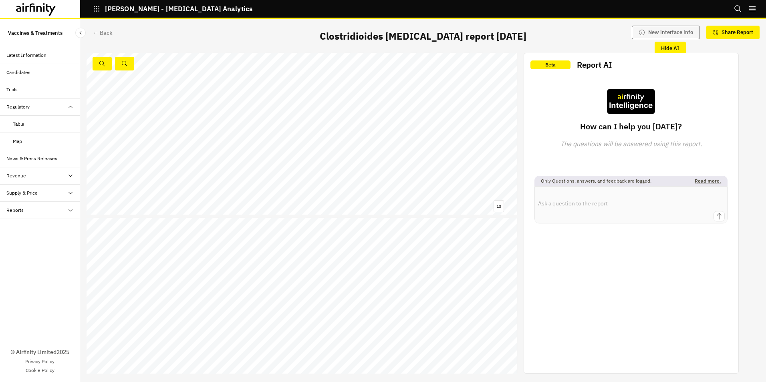
scroll to position [3146, 0]
click at [169, 159] on span "GSK2904545A" at bounding box center [167, 158] width 32 height 5
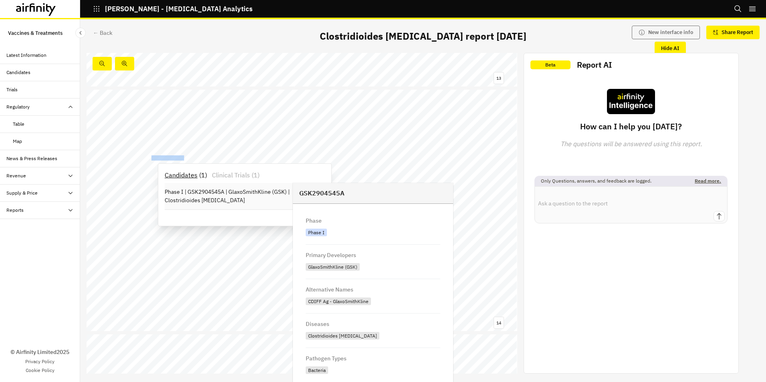
click at [191, 196] on p "Phase I | GSK2904545A | GlaxoSmithKline (GSK) | Clostridioides difficile" at bounding box center [245, 196] width 160 height 17
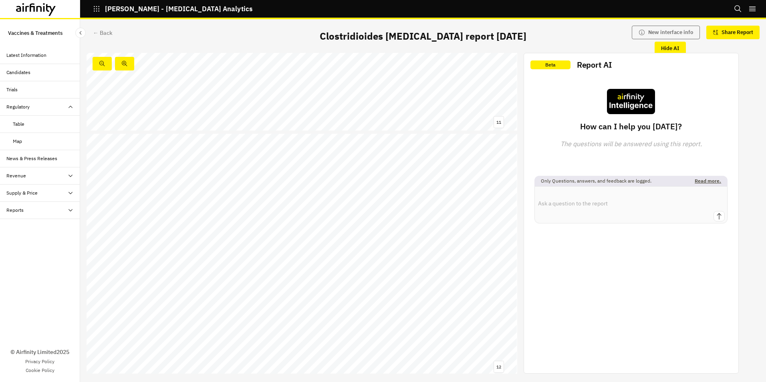
scroll to position [3146, 0]
click at [164, 145] on span "-" at bounding box center [164, 147] width 2 height 5
click at [172, 145] on span "1134" at bounding box center [171, 147] width 12 height 5
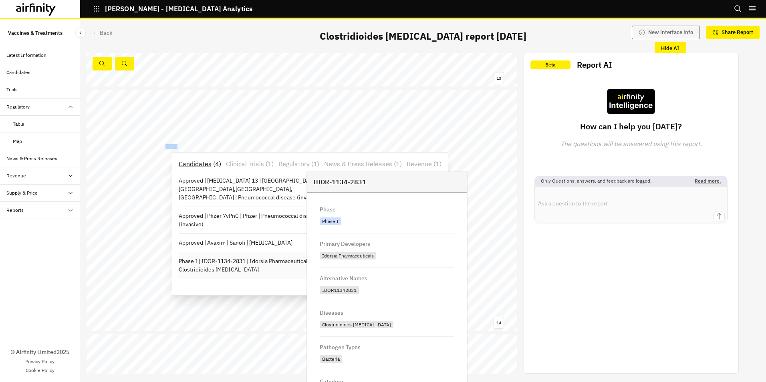
click at [248, 262] on p "Phase I | IDOR-1134-2831 | Idorsia Pharmaceuticals | Clostridioides [MEDICAL_DA…" at bounding box center [259, 265] width 160 height 17
